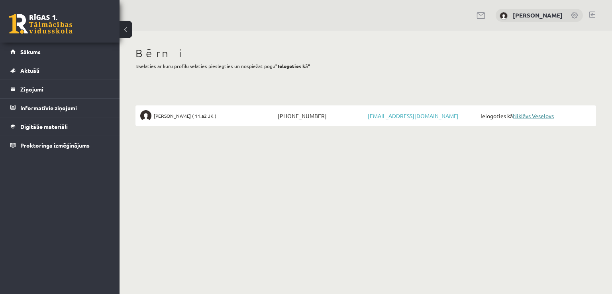
click at [527, 116] on link "Niklāvs Veselovs" at bounding box center [533, 115] width 41 height 7
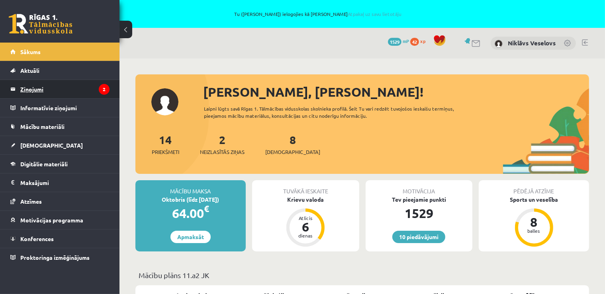
click at [25, 91] on legend "Ziņojumi 2" at bounding box center [64, 89] width 89 height 18
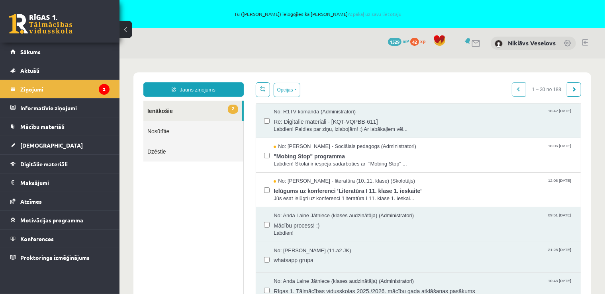
click at [155, 133] on link "Nosūtītie" at bounding box center [193, 131] width 100 height 20
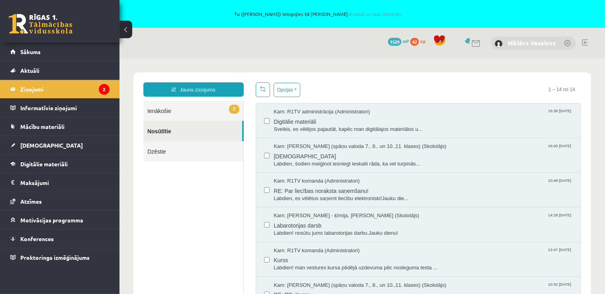
click at [549, 45] on link "Niklāvs Veselovs" at bounding box center [532, 43] width 48 height 8
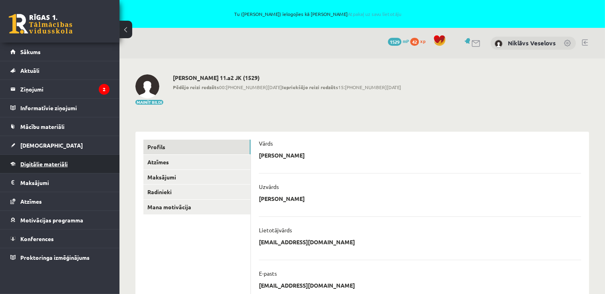
click at [24, 164] on span "Digitālie materiāli" at bounding box center [43, 164] width 47 height 7
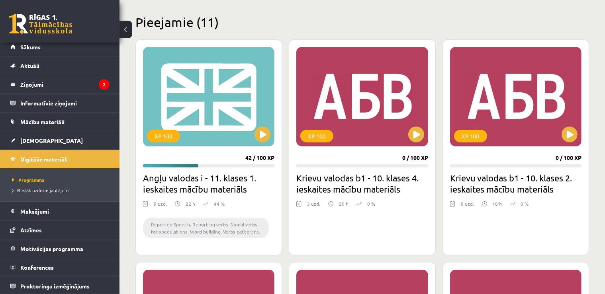
scroll to position [210, 0]
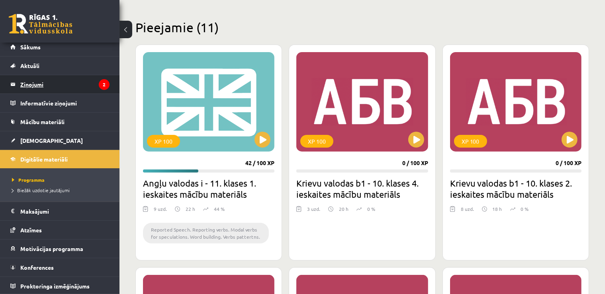
click at [36, 81] on legend "Ziņojumi 2" at bounding box center [64, 84] width 89 height 18
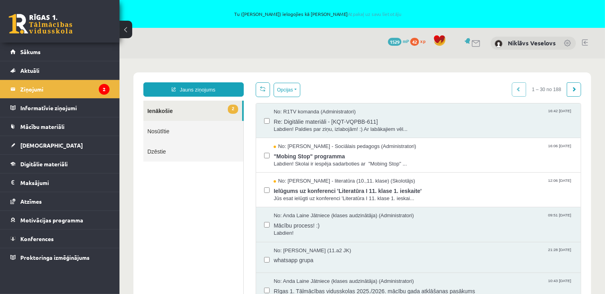
click at [587, 47] on div at bounding box center [585, 43] width 6 height 8
click at [587, 45] on link at bounding box center [585, 42] width 6 height 6
